Goal: Find specific page/section: Find specific page/section

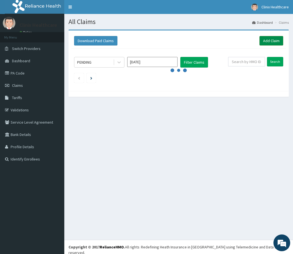
click at [267, 42] on link "Add Claim" at bounding box center [271, 40] width 24 height 9
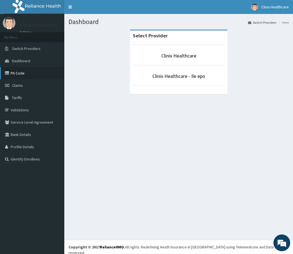
click at [19, 74] on link "PA Code" at bounding box center [32, 73] width 64 height 12
click at [16, 73] on link "PA Code" at bounding box center [32, 73] width 64 height 12
